Goal: Information Seeking & Learning: Understand process/instructions

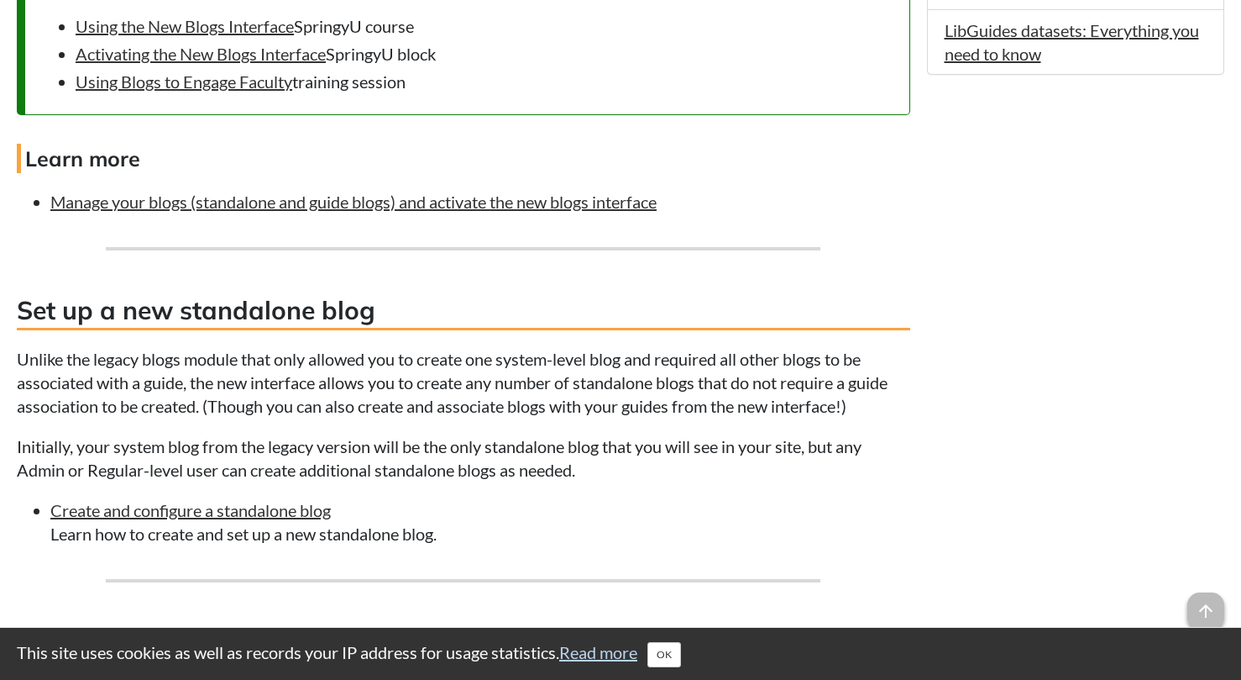
scroll to position [1474, 0]
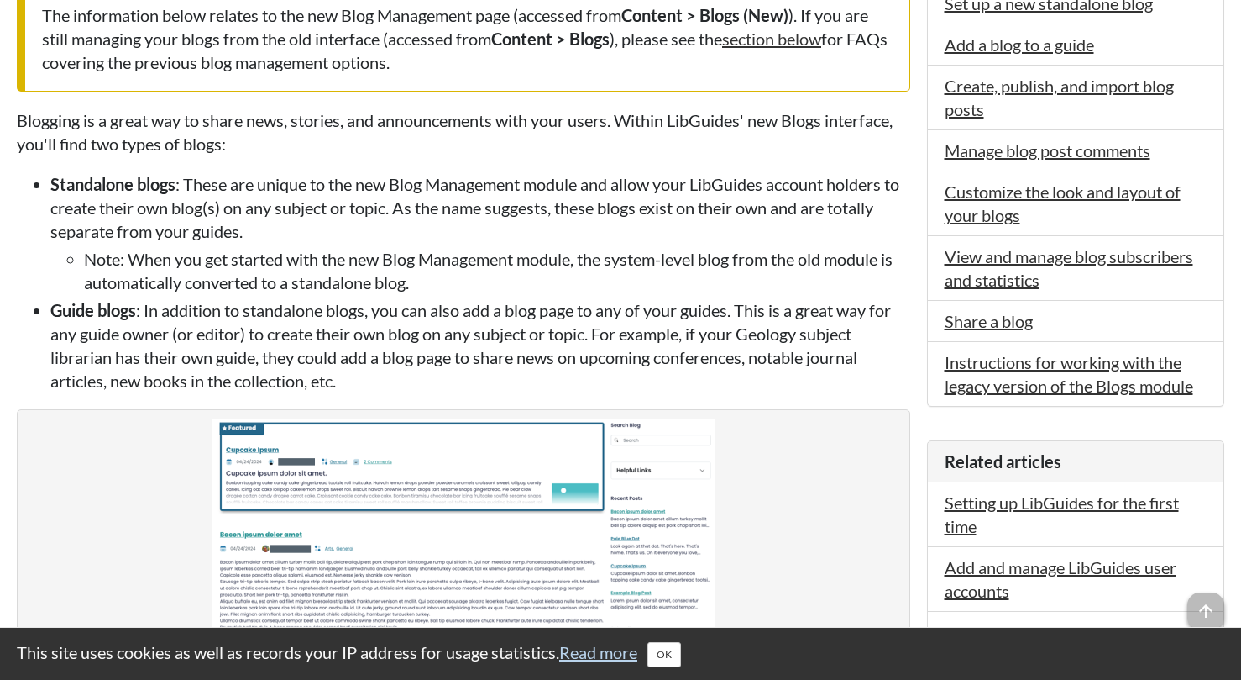
scroll to position [512, 0]
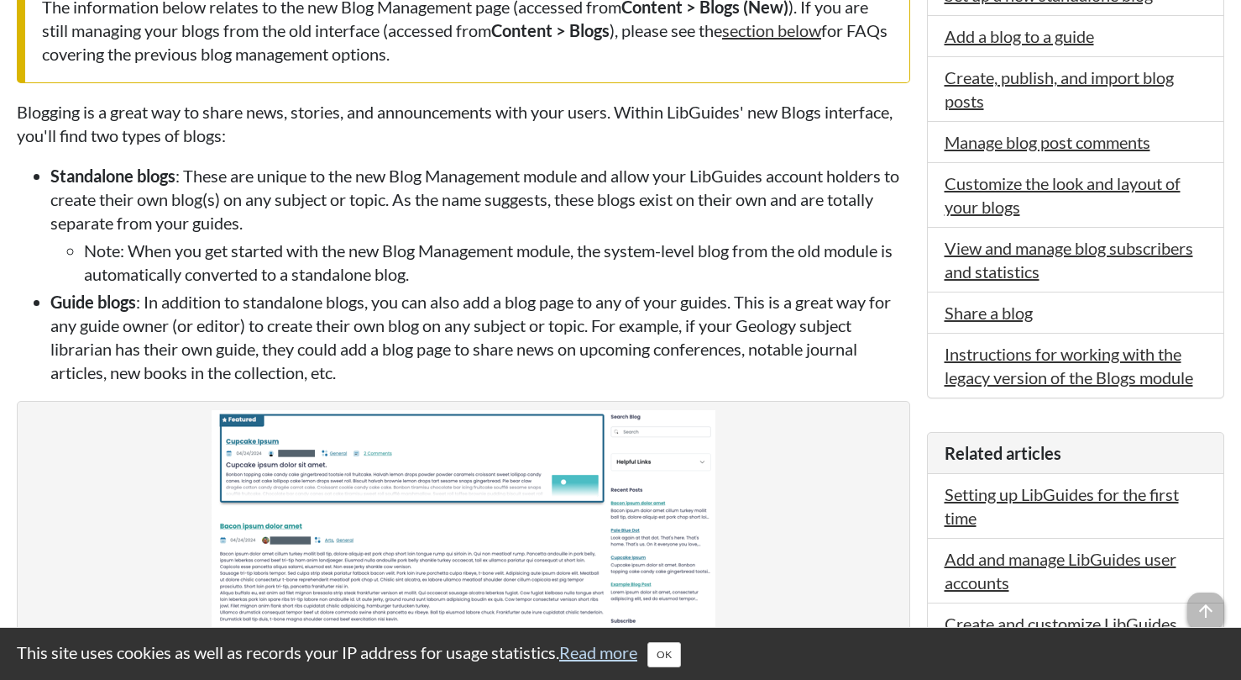
click at [1017, 364] on li "Instructions for working with the legacy version of the Blogs module" at bounding box center [1076, 365] width 297 height 64
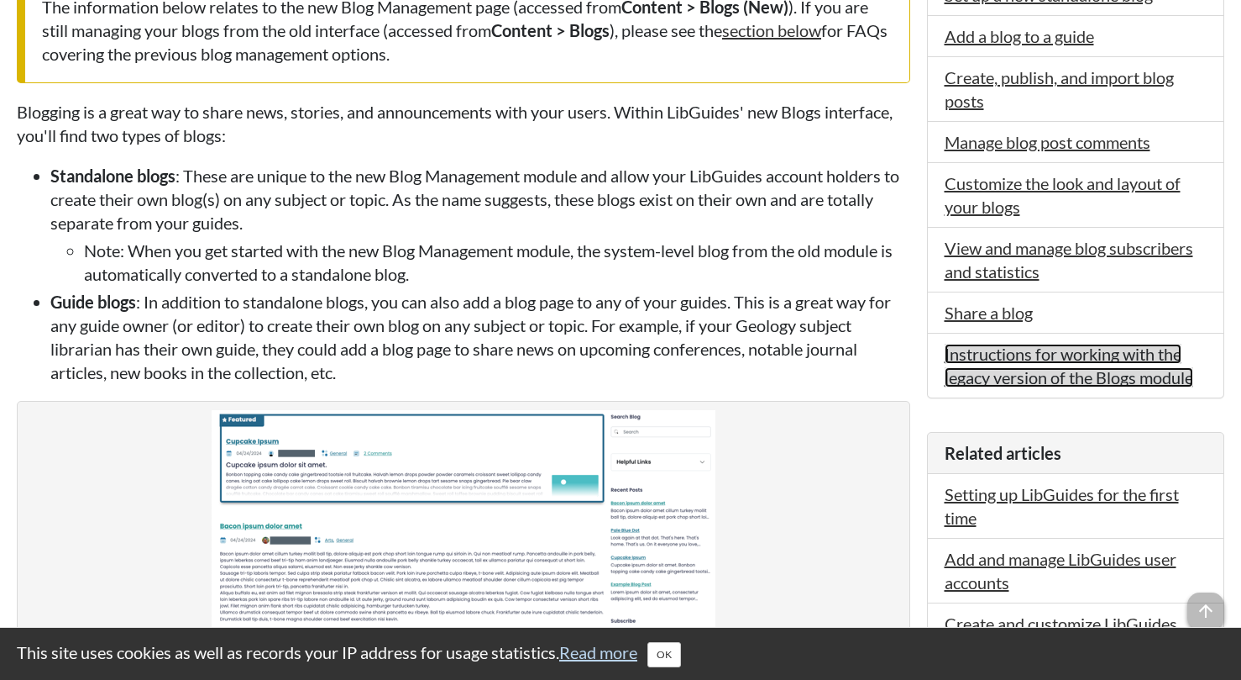
click at [1017, 356] on link "Instructions for working with the legacy version of the Blogs module" at bounding box center [1069, 366] width 249 height 44
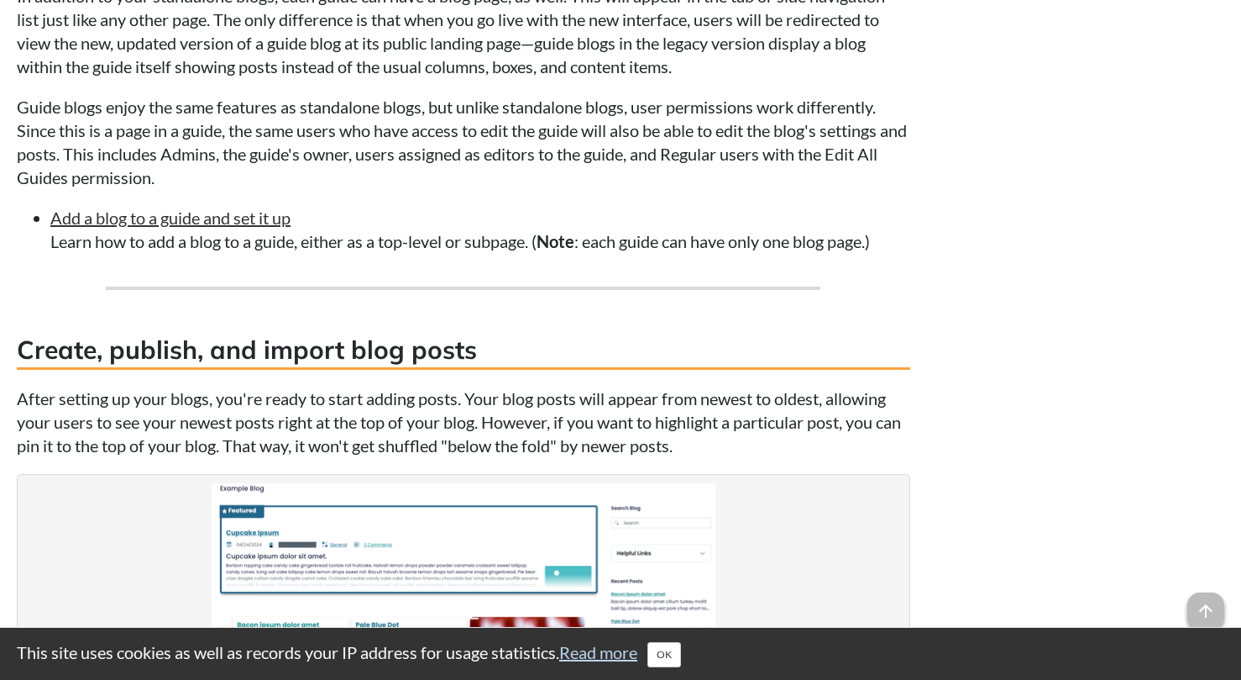
scroll to position [1519, 0]
